Goal: Information Seeking & Learning: Find contact information

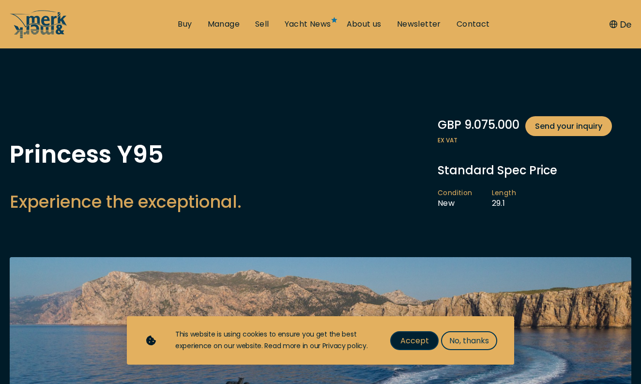
click at [414, 339] on span "Accept" at bounding box center [414, 340] width 29 height 12
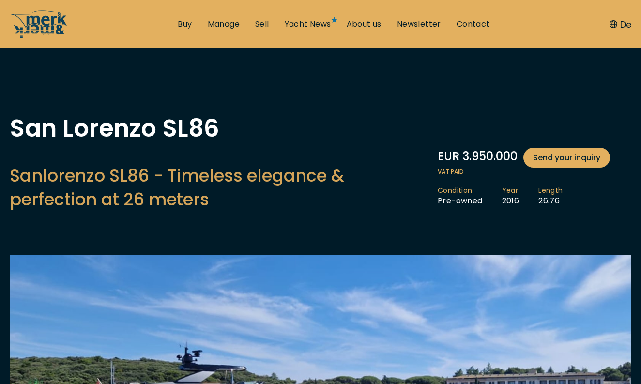
scroll to position [11, 0]
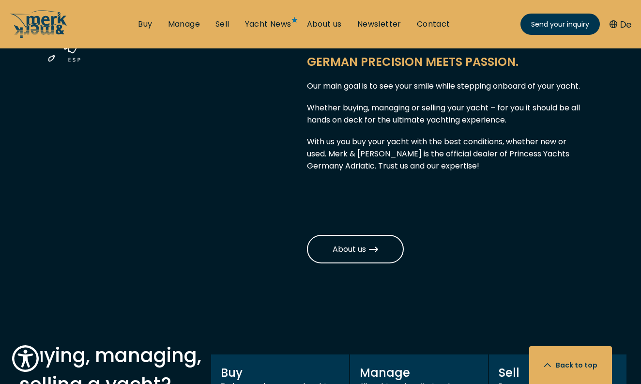
scroll to position [644, 0]
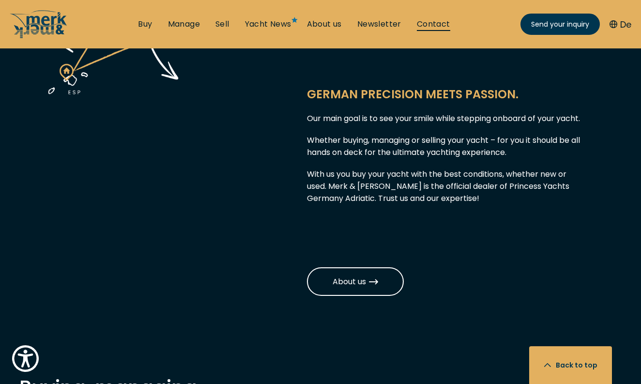
click at [435, 20] on link "Contact" at bounding box center [433, 24] width 33 height 11
click at [438, 24] on link "Contact" at bounding box center [433, 24] width 33 height 11
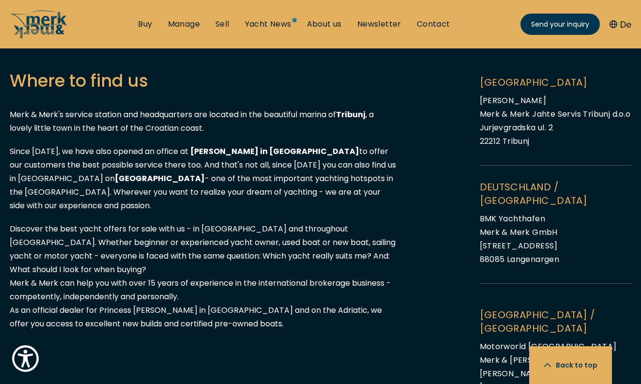
scroll to position [1001, 0]
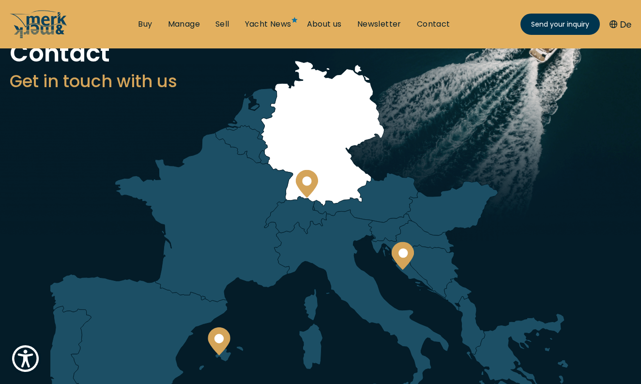
click at [311, 186] on icon at bounding box center [307, 184] width 22 height 28
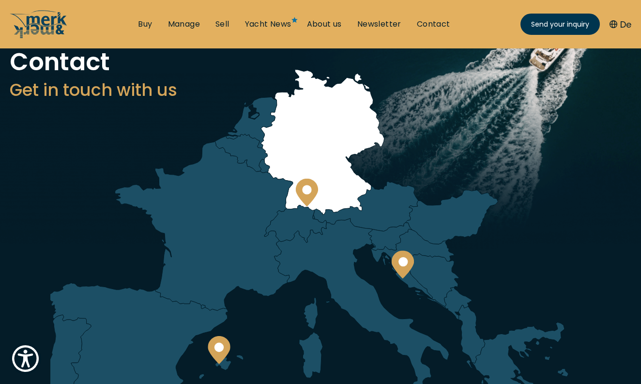
scroll to position [73, 0]
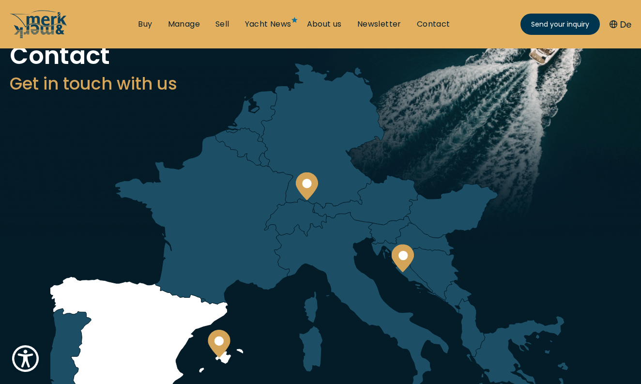
click at [214, 344] on icon at bounding box center [219, 343] width 23 height 28
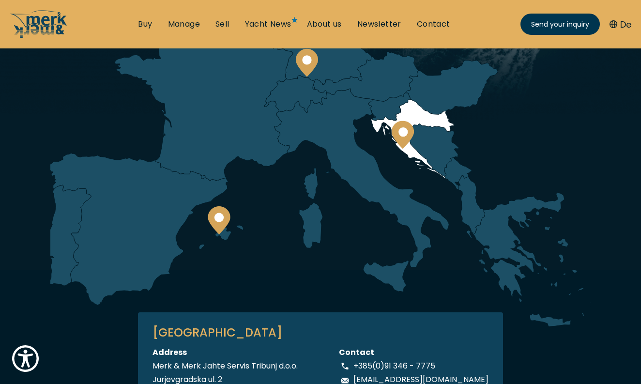
click at [400, 139] on icon at bounding box center [402, 134] width 23 height 28
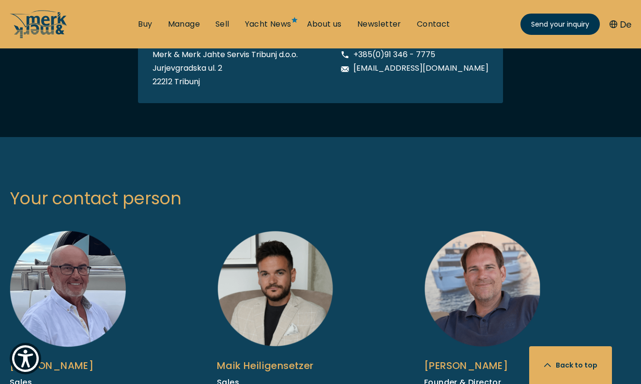
scroll to position [513, 0]
